Goal: Navigation & Orientation: Find specific page/section

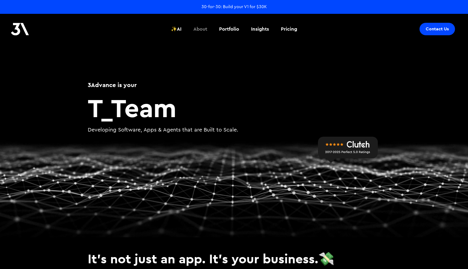
click at [201, 29] on div "About" at bounding box center [200, 28] width 14 height 7
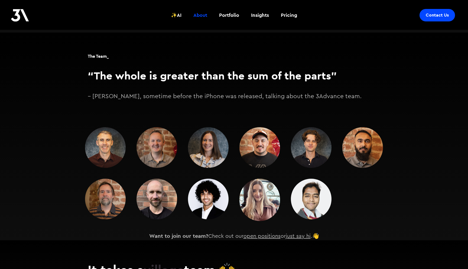
scroll to position [702, 0]
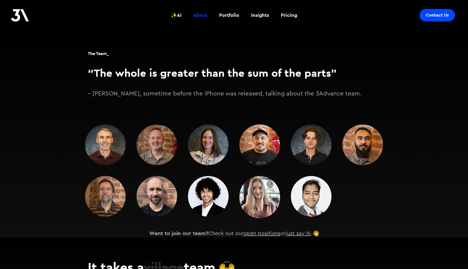
click at [65, 163] on section "The Team_ “The whole is greater than the sum of the parts” – [PERSON_NAME], som…" at bounding box center [234, 134] width 468 height 208
click at [307, 137] on img at bounding box center [311, 144] width 41 height 41
click at [299, 136] on img at bounding box center [311, 144] width 41 height 41
click at [260, 140] on img at bounding box center [260, 144] width 41 height 41
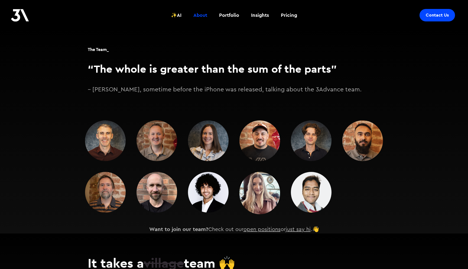
scroll to position [706, 0]
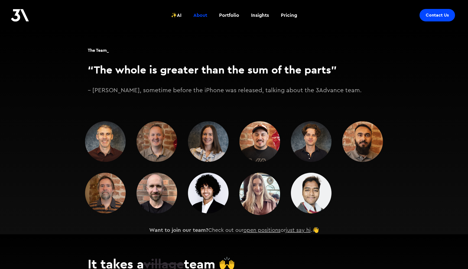
click at [122, 182] on img at bounding box center [105, 193] width 41 height 41
click at [149, 182] on img at bounding box center [157, 193] width 41 height 41
click at [212, 178] on img at bounding box center [208, 193] width 41 height 41
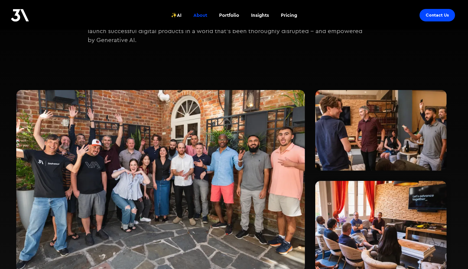
scroll to position [34, 0]
